Goal: Task Accomplishment & Management: Complete application form

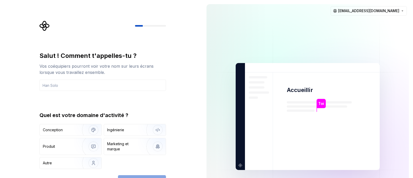
type input "A"
type input "[PERSON_NAME]"
click at [187, 123] on div "Salut ! Comment t'appelles-tu ? Vos coéquipiers pourront voir votre nom sur leu…" at bounding box center [101, 116] width 202 height 233
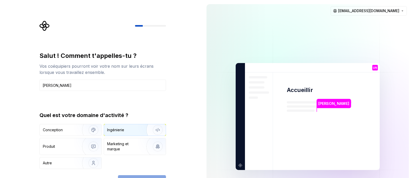
click at [114, 127] on font "Ingénierie" at bounding box center [115, 129] width 17 height 4
click at [152, 175] on button "Continuer" at bounding box center [142, 180] width 48 height 11
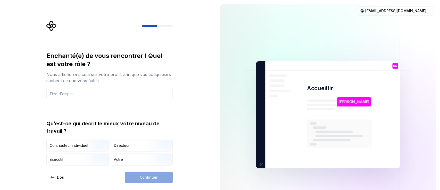
drag, startPoint x: 411, startPoint y: 0, endPoint x: 181, endPoint y: 115, distance: 257.0
click at [181, 115] on div "Enchanté(e) de vous rencontrer ! Quel est votre rôle ? Nous afficherons cela su…" at bounding box center [108, 114] width 216 height 229
click at [154, 177] on div "Continuer" at bounding box center [149, 176] width 48 height 11
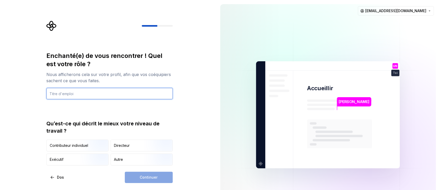
click at [107, 89] on input "text" at bounding box center [109, 93] width 126 height 11
type input "S"
type input "SysInf-IA"
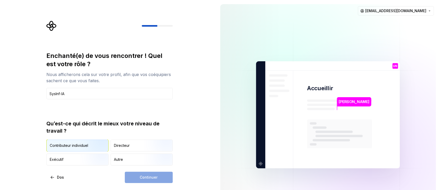
click at [88, 140] on img "button" at bounding box center [95, 151] width 33 height 35
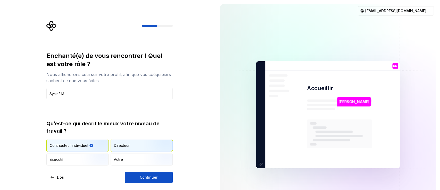
click at [129, 142] on div "Directeur" at bounding box center [142, 145] width 62 height 11
click at [87, 144] on img "button" at bounding box center [95, 151] width 33 height 35
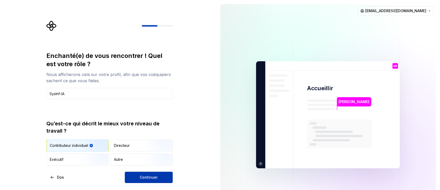
click at [129, 177] on button "Continuer" at bounding box center [149, 176] width 48 height 11
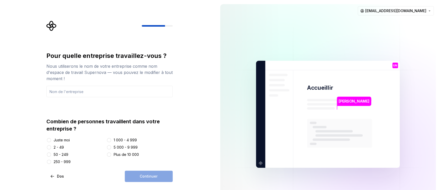
click at [309, 28] on img at bounding box center [328, 114] width 209 height 244
click at [284, 108] on img at bounding box center [328, 114] width 209 height 244
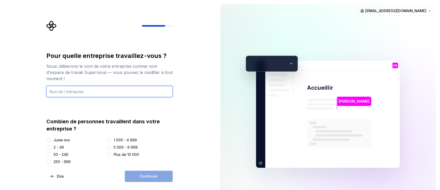
click at [105, 92] on input "text" at bounding box center [109, 91] width 126 height 11
type input "t"
type input "T"
type input "TCHIROMA"
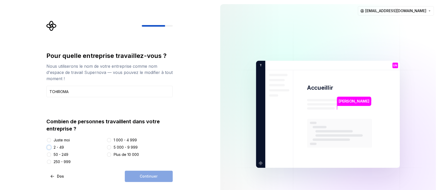
click at [50, 146] on button "2 - 49" at bounding box center [49, 147] width 4 height 4
click at [49, 138] on button "Juste moi" at bounding box center [49, 140] width 4 height 4
click at [47, 145] on button "2 - 49" at bounding box center [49, 147] width 4 height 4
click at [142, 175] on font "Continuer" at bounding box center [149, 176] width 18 height 4
click at [142, 173] on button "Continuer" at bounding box center [149, 175] width 48 height 11
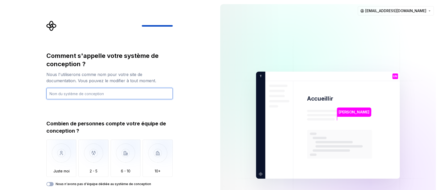
click at [87, 93] on input "text" at bounding box center [109, 93] width 126 height 11
type input "j"
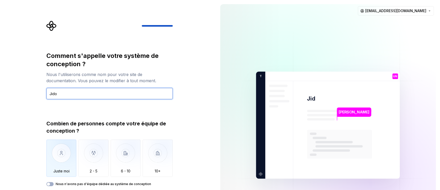
type input "Jido"
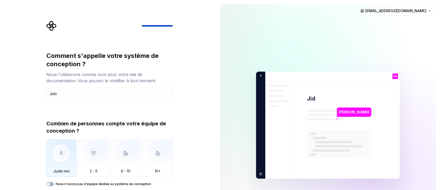
click at [68, 160] on img "button" at bounding box center [61, 156] width 30 height 35
click at [82, 161] on img "button" at bounding box center [93, 156] width 30 height 35
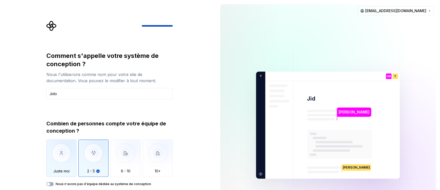
click at [56, 158] on img "button" at bounding box center [61, 156] width 30 height 35
click at [89, 162] on img "button" at bounding box center [93, 156] width 30 height 35
click at [72, 160] on img "button" at bounding box center [61, 156] width 30 height 35
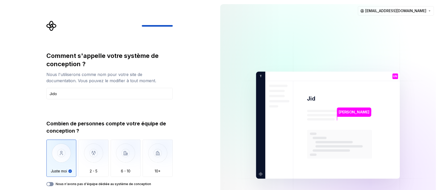
click at [53, 177] on button "Nous n'avons pas d'équipe dédiée au système de conception" at bounding box center [49, 184] width 7 height 4
click at [53, 177] on span "button" at bounding box center [51, 183] width 3 height 3
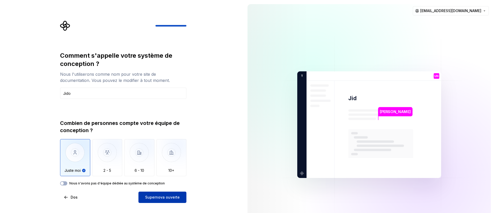
drag, startPoint x: 256, startPoint y: 6, endPoint x: 158, endPoint y: 197, distance: 214.9
click at [158, 177] on font "Supernova ouverte" at bounding box center [162, 197] width 35 height 4
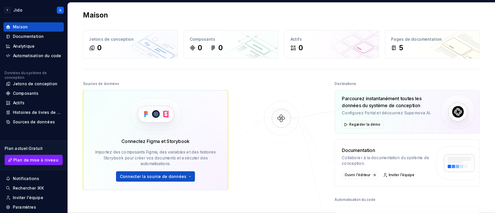
scroll to position [2, 0]
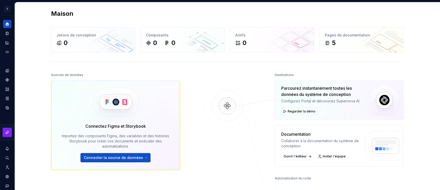
drag, startPoint x: 487, startPoint y: 1, endPoint x: 248, endPoint y: 146, distance: 279.8
click at [248, 146] on div at bounding box center [228, 142] width 52 height 143
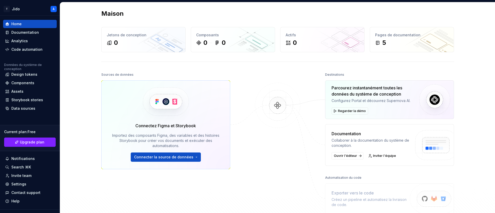
scroll to position [2, 0]
drag, startPoint x: 338, startPoint y: 4, endPoint x: 88, endPoint y: 89, distance: 264.2
click at [88, 89] on div "Maison Jetons de conception 0 Composants 0 0 Actifs 0 Pages de documentation 5 …" at bounding box center [277, 122] width 435 height 244
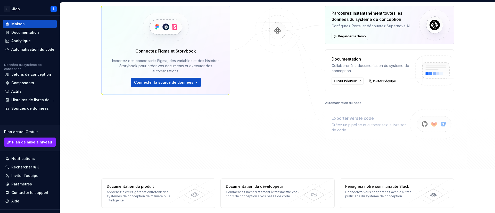
scroll to position [0, 0]
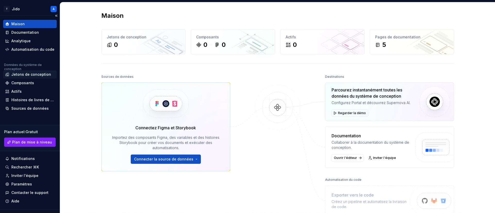
click at [19, 76] on font "Jetons de conception" at bounding box center [31, 74] width 40 height 4
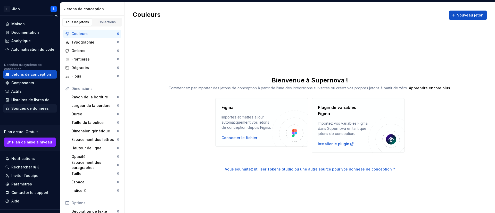
click at [16, 109] on font "Sources de données" at bounding box center [29, 108] width 37 height 4
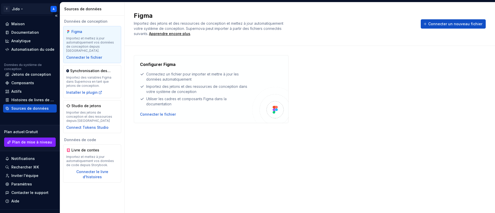
click at [32, 9] on html "Texte d'origine Évaluez cette traduction Votre avis nous aidera à améliorer Goo…" at bounding box center [247, 106] width 495 height 213
click at [117, 89] on html "Texte d'origine Évaluez cette traduction Votre avis nous aidera à améliorer Goo…" at bounding box center [247, 106] width 495 height 213
click at [32, 22] on div "Maison" at bounding box center [30, 23] width 50 height 5
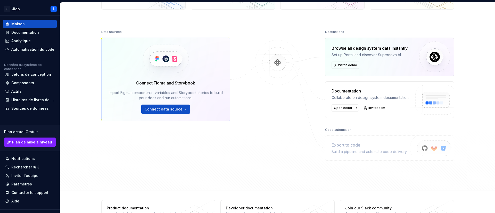
scroll to position [46, 0]
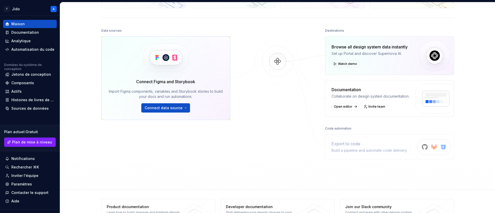
click at [373, 52] on div "Set up Portal and discover Supernova AI." at bounding box center [370, 53] width 76 height 5
click at [353, 62] on span "Watch demo" at bounding box center [347, 64] width 19 height 4
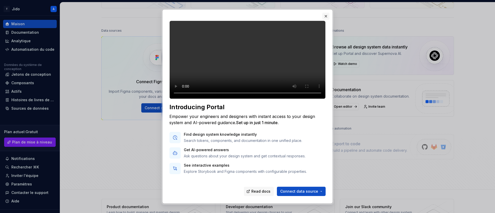
click at [326, 15] on button "button" at bounding box center [325, 16] width 7 height 7
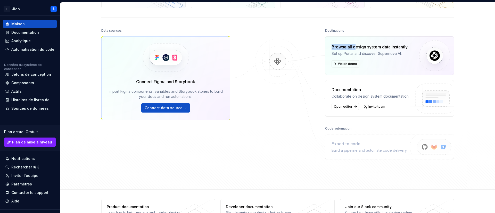
drag, startPoint x: 353, startPoint y: 48, endPoint x: 372, endPoint y: 74, distance: 32.7
click at [372, 74] on div "Browse all design system data instantly Set up Portal and discover Supernova AI…" at bounding box center [389, 55] width 129 height 39
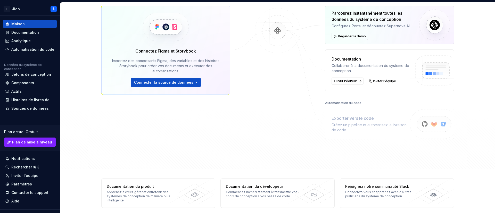
scroll to position [0, 0]
